Goal: Information Seeking & Learning: Learn about a topic

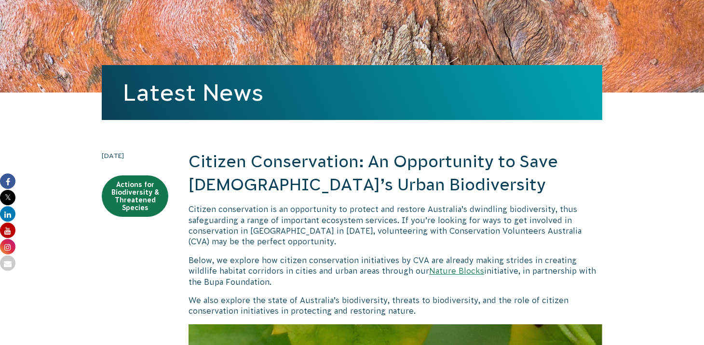
scroll to position [177, 0]
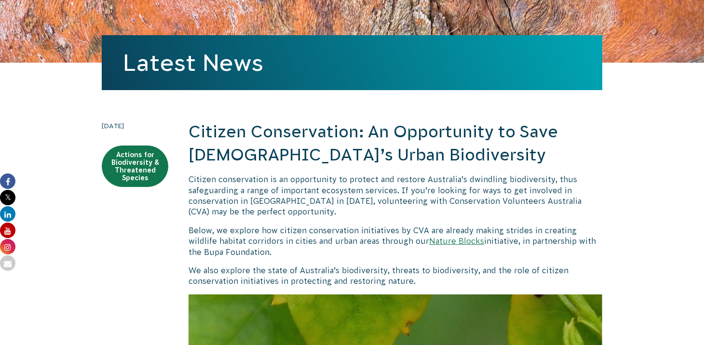
click at [8, 228] on icon at bounding box center [7, 230] width 15 height 15
click at [8, 243] on icon at bounding box center [7, 246] width 15 height 15
click at [11, 216] on icon at bounding box center [7, 213] width 15 height 15
click at [6, 201] on icon at bounding box center [7, 197] width 15 height 15
click at [11, 182] on icon at bounding box center [7, 181] width 15 height 15
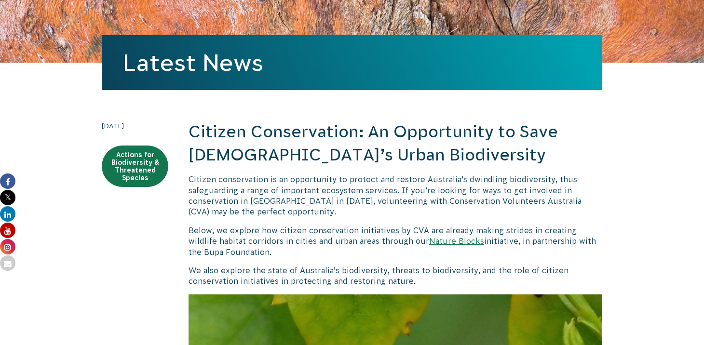
click at [8, 227] on icon at bounding box center [7, 230] width 15 height 15
click at [7, 243] on icon at bounding box center [7, 246] width 15 height 15
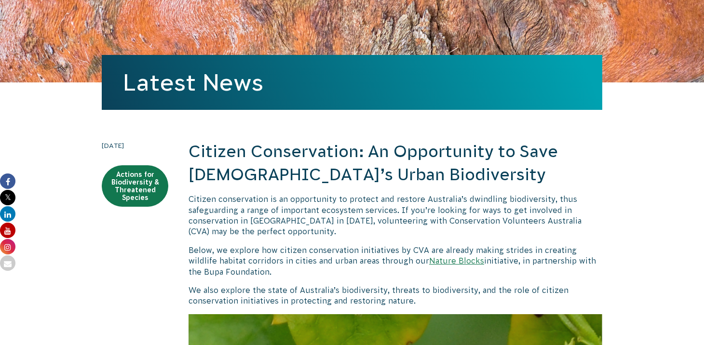
scroll to position [145, 0]
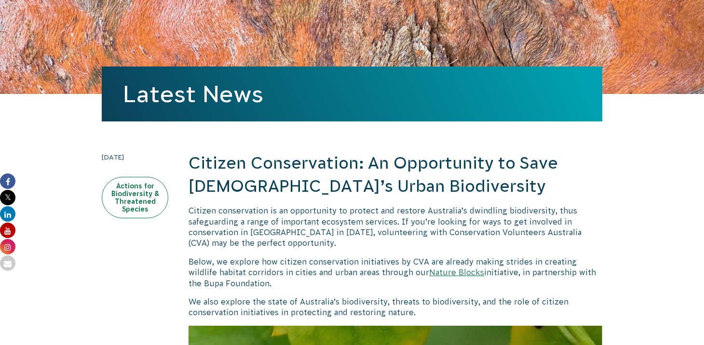
click at [132, 186] on link "Actions for Biodiversity & Threatened Species" at bounding box center [135, 197] width 67 height 41
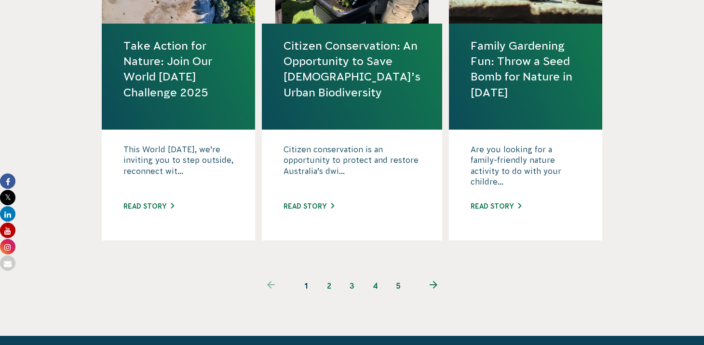
scroll to position [1129, 0]
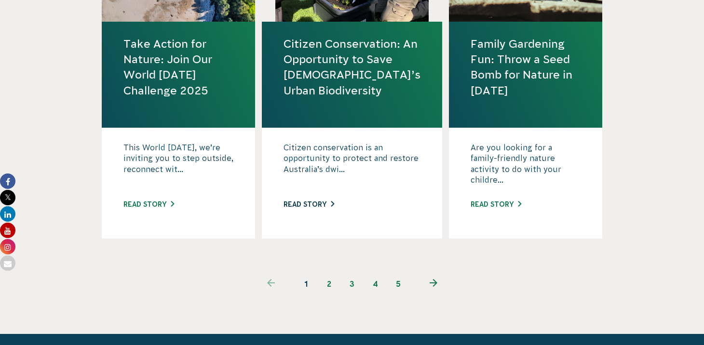
click at [318, 205] on link "Read story" at bounding box center [309, 205] width 51 height 8
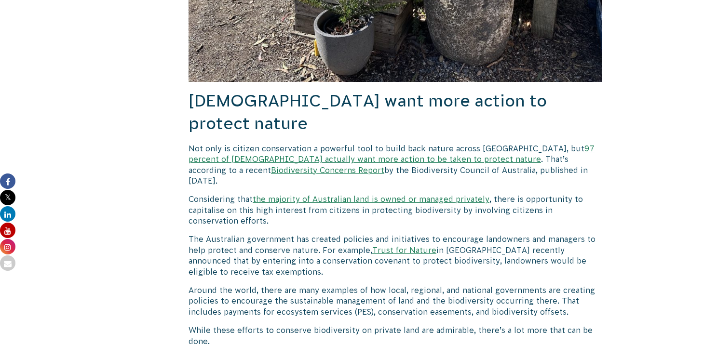
scroll to position [2302, 0]
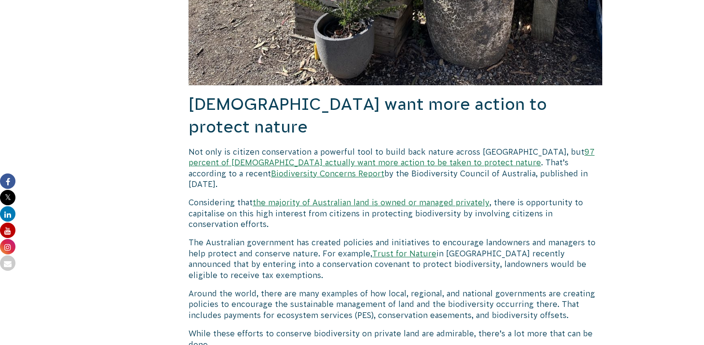
click at [301, 148] on link "97 percent of [DEMOGRAPHIC_DATA] actually want more action to be taken to prote…" at bounding box center [392, 157] width 406 height 19
click at [271, 169] on link "Biodiversity Concerns Report" at bounding box center [327, 173] width 113 height 9
